Goal: Task Accomplishment & Management: Complete application form

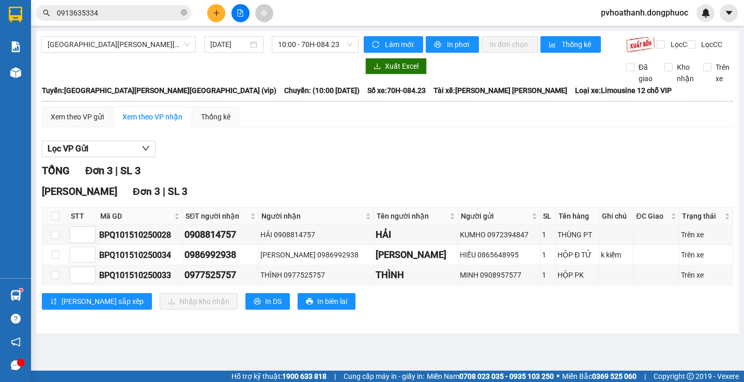
click at [283, 71] on div at bounding box center [199, 66] width 317 height 17
click at [403, 141] on div "Xem theo VP gửi Xem theo [PERSON_NAME] Thống kê Lọc VP Gửi [PERSON_NAME] 3 | S…" at bounding box center [387, 214] width 691 height 216
click at [122, 11] on input "0913635334" at bounding box center [118, 12] width 122 height 11
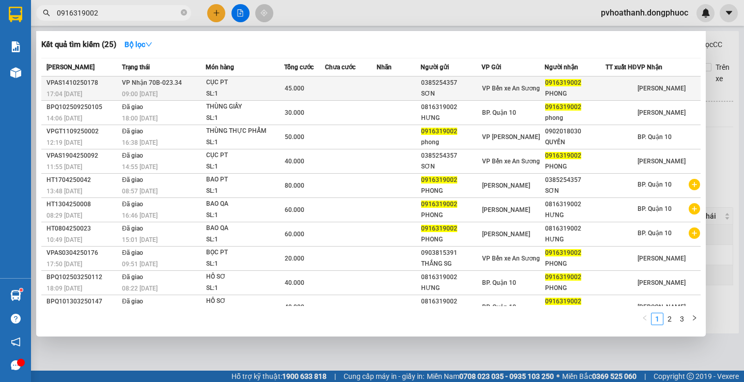
type input "0916319002"
click at [260, 88] on div "CỤC PT" at bounding box center [244, 82] width 77 height 11
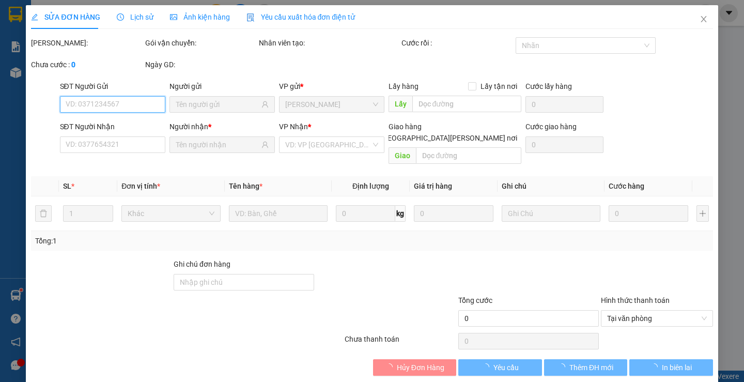
type input "0385254357"
type input "SƠN"
type input "0916319002"
type input "PHONG"
type input "45.000"
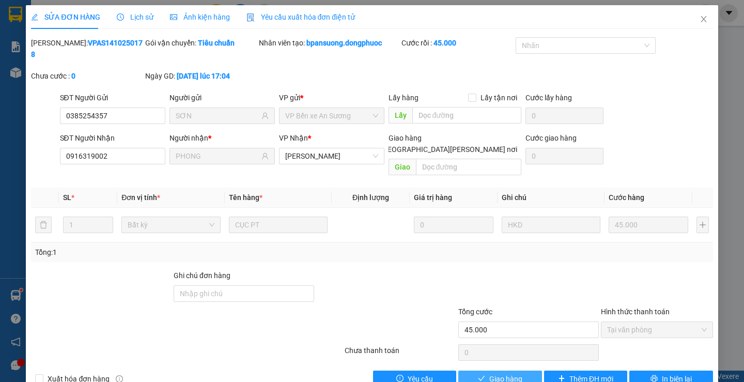
click at [500, 373] on span "Giao hàng" at bounding box center [505, 378] width 33 height 11
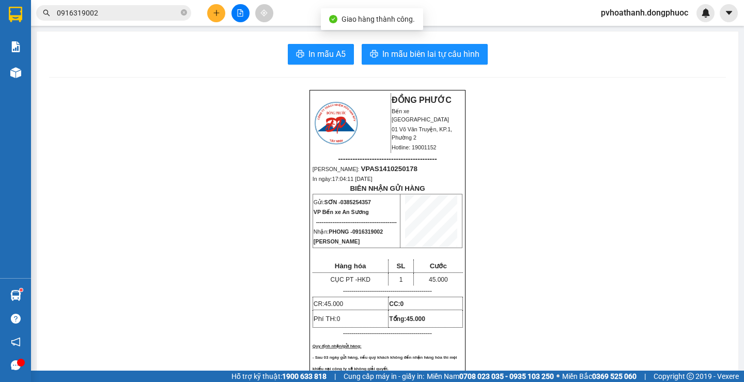
click at [112, 12] on input "0916319002" at bounding box center [118, 12] width 122 height 11
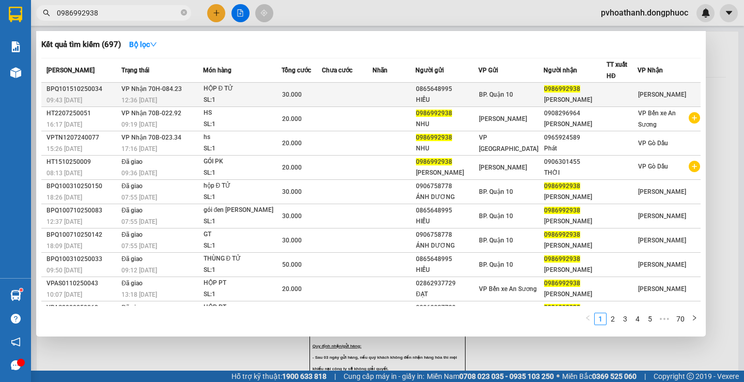
type input "0986992938"
click at [254, 92] on div "HỘP Đ TỬ" at bounding box center [242, 88] width 77 height 11
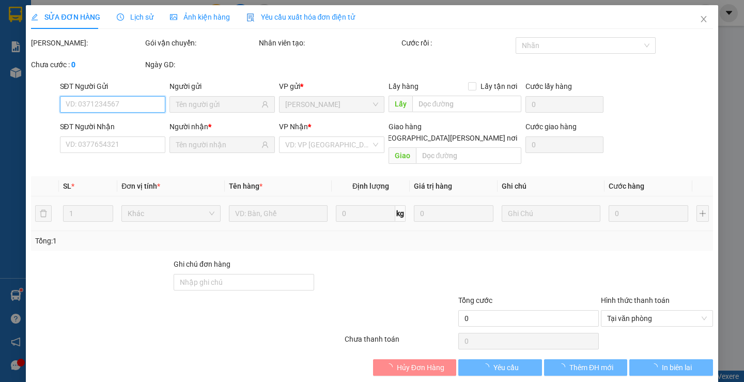
type input "0865648995"
type input "HIẾU"
type input "0986992938"
type input "[PERSON_NAME]"
type input "30.000"
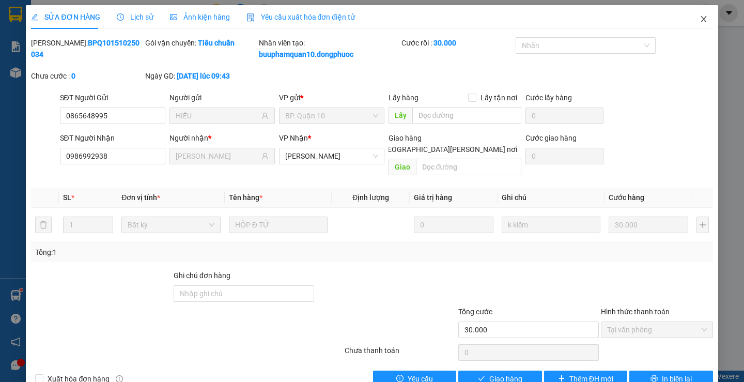
click at [700, 22] on icon "close" at bounding box center [704, 19] width 8 height 8
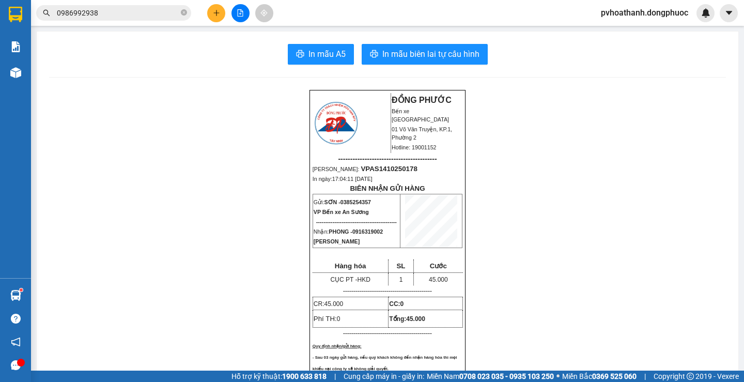
click at [121, 13] on input "0986992938" at bounding box center [118, 12] width 122 height 11
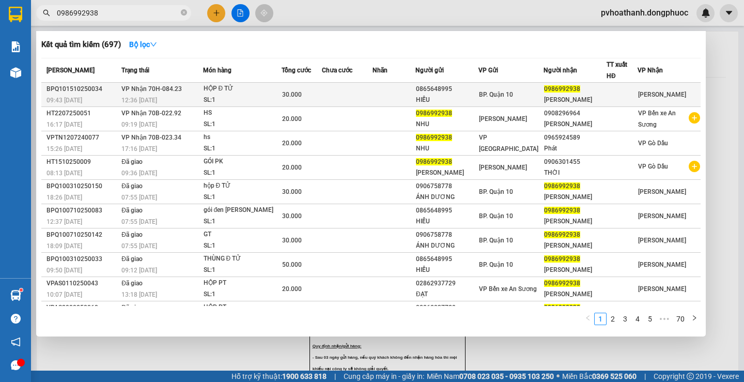
click at [203, 90] on td "[PERSON_NAME] 70H-084.23 12:36 [DATE]" at bounding box center [161, 95] width 84 height 24
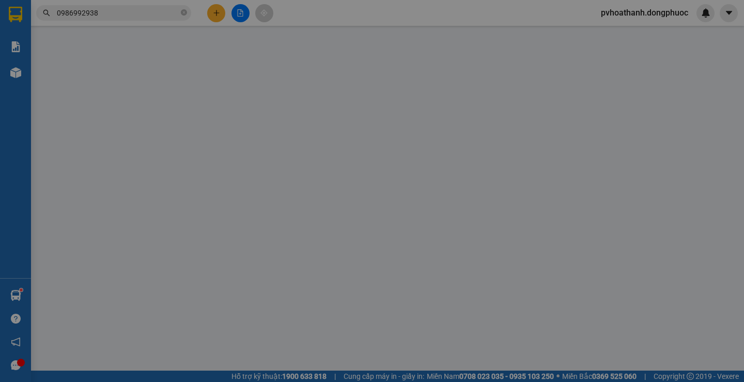
type input "0865648995"
type input "HIẾU"
type input "0986992938"
type input "[PERSON_NAME]"
type input "30.000"
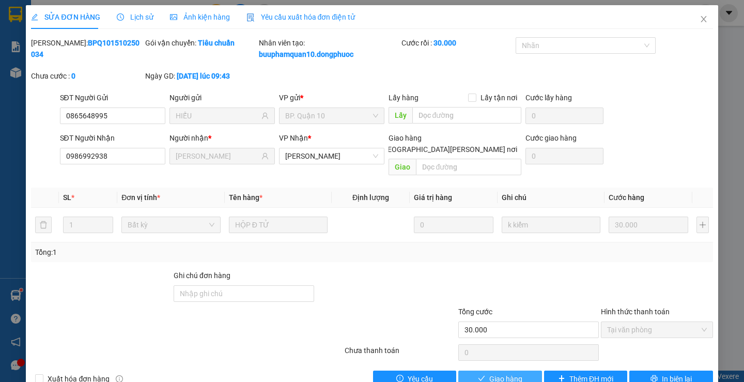
click at [489, 373] on span "Giao hàng" at bounding box center [505, 378] width 33 height 11
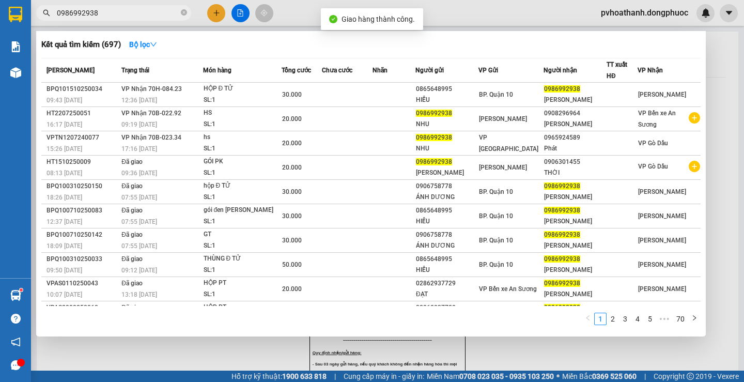
click at [125, 13] on input "0986992938" at bounding box center [118, 12] width 122 height 11
click at [115, 15] on input "0986992938" at bounding box center [118, 12] width 122 height 11
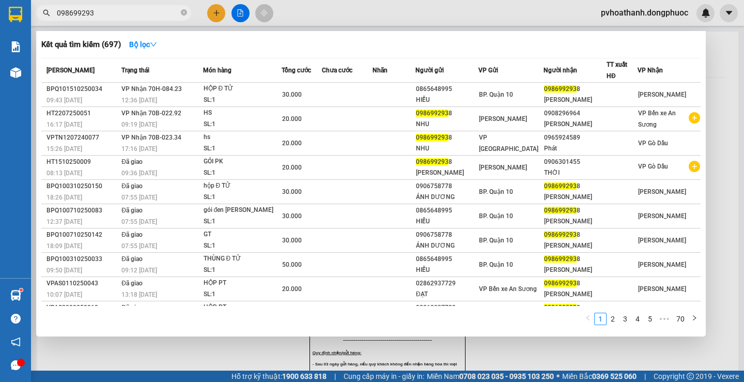
type input "0986992938"
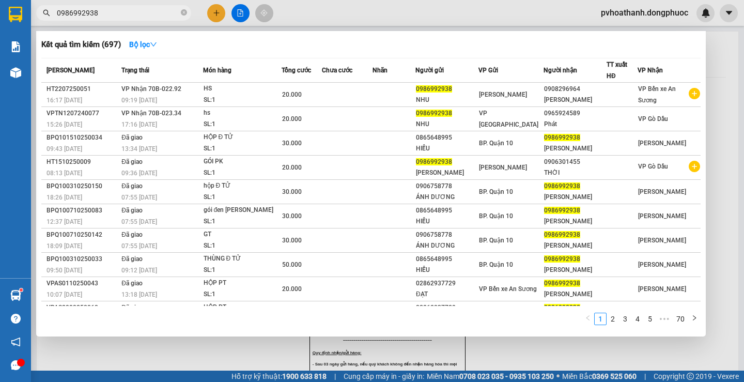
click at [115, 9] on input "0986992938" at bounding box center [118, 12] width 122 height 11
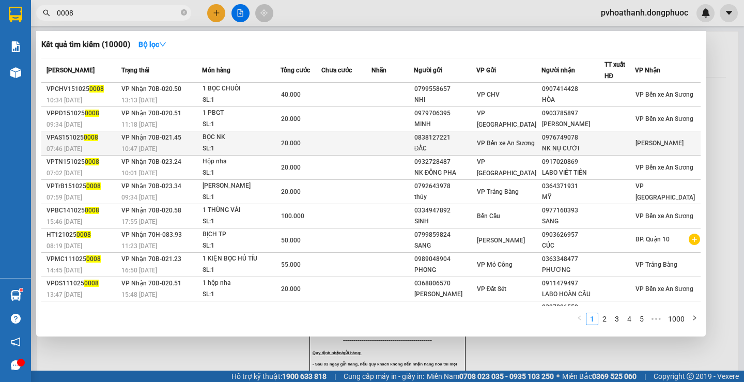
type input "0008"
click at [338, 143] on td at bounding box center [346, 143] width 50 height 24
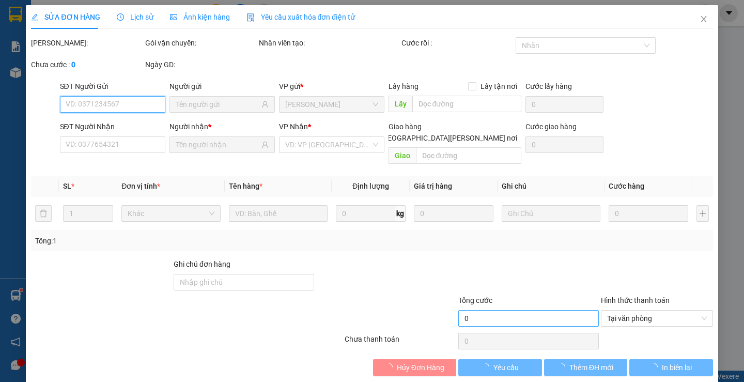
type input "0838127221"
type input "ĐẮC"
type input "0976749078"
type input "NK NỤ CƯỜI"
type input "20.000"
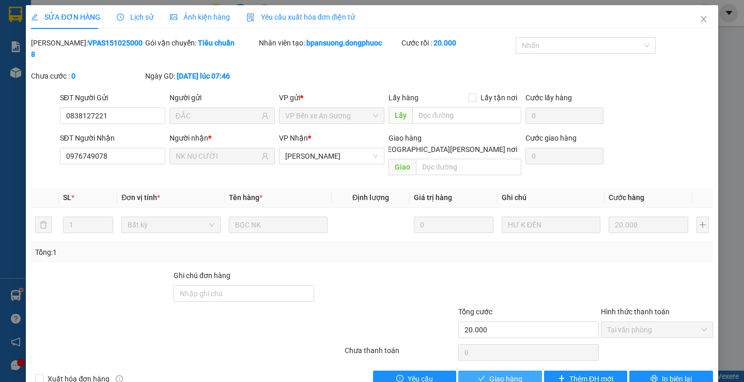
click at [505, 373] on span "Giao hàng" at bounding box center [505, 378] width 33 height 11
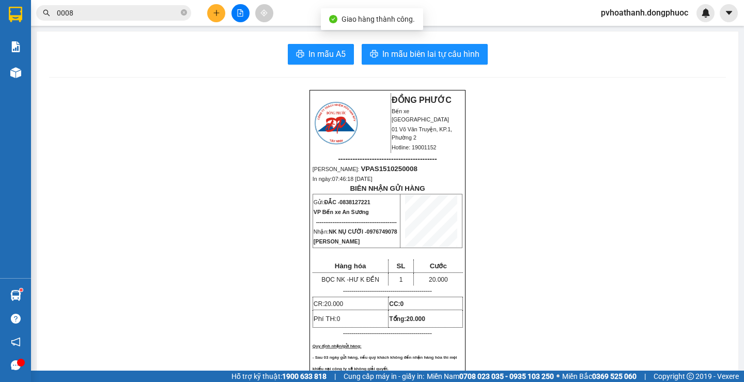
click at [139, 10] on input "0008" at bounding box center [118, 12] width 122 height 11
